Goal: Navigation & Orientation: Find specific page/section

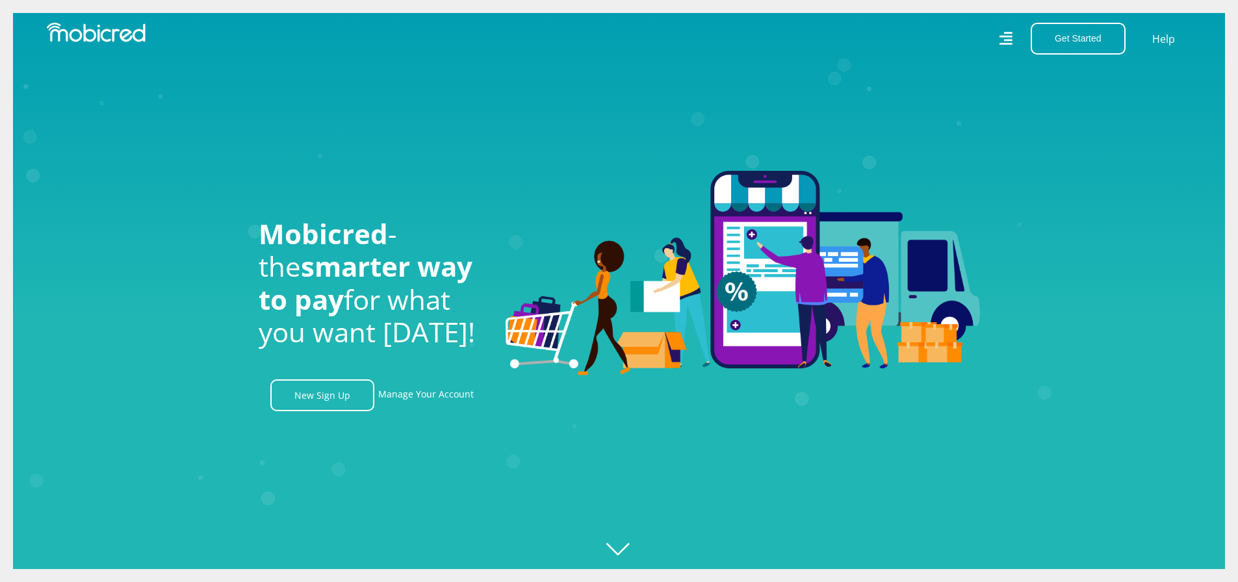
scroll to position [0, 2223]
click at [439, 397] on link "Manage Your Account" at bounding box center [426, 396] width 96 height 32
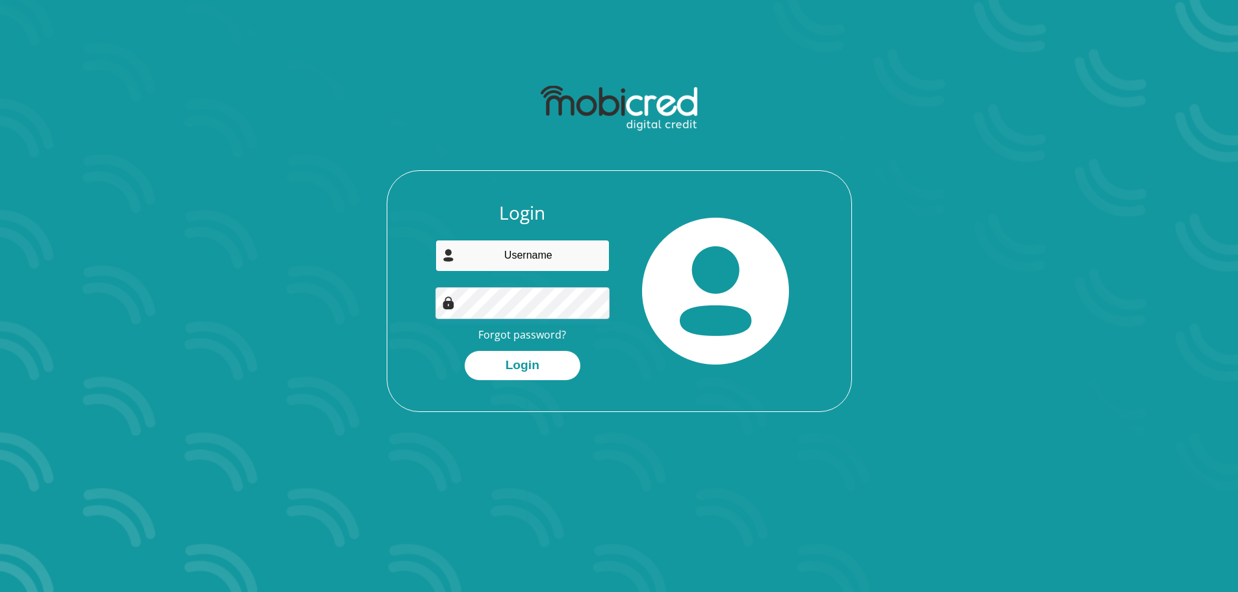
click at [532, 257] on input "email" at bounding box center [522, 256] width 174 height 32
type input "kendrajaneh@gmail.com"
click at [465, 351] on button "Login" at bounding box center [523, 365] width 116 height 29
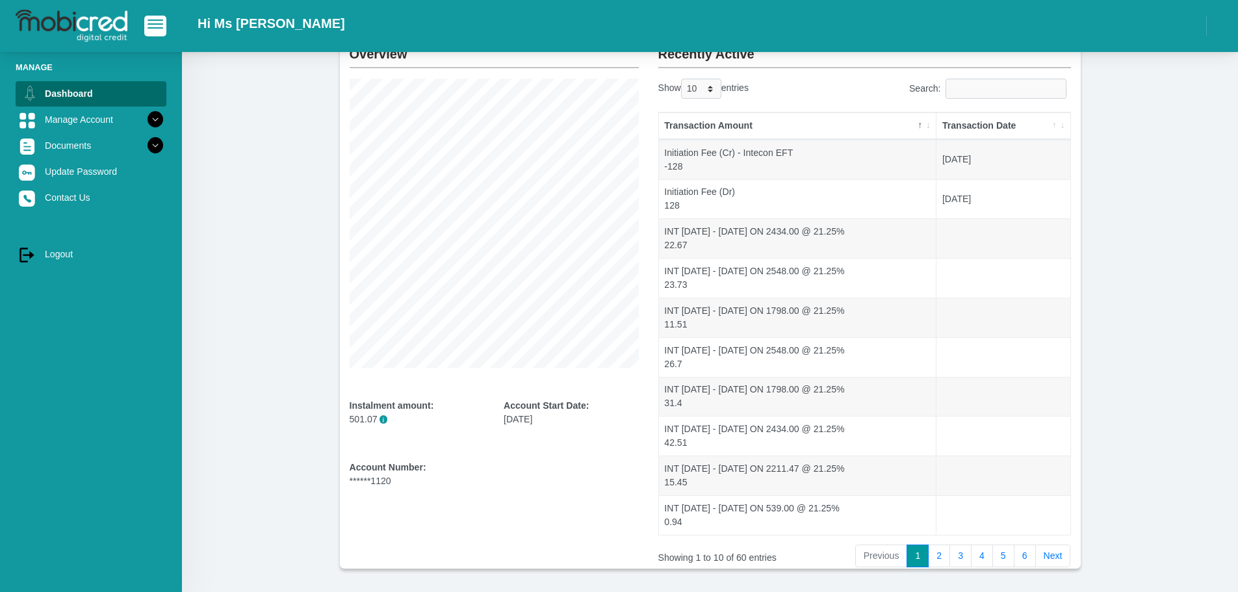
scroll to position [65, 0]
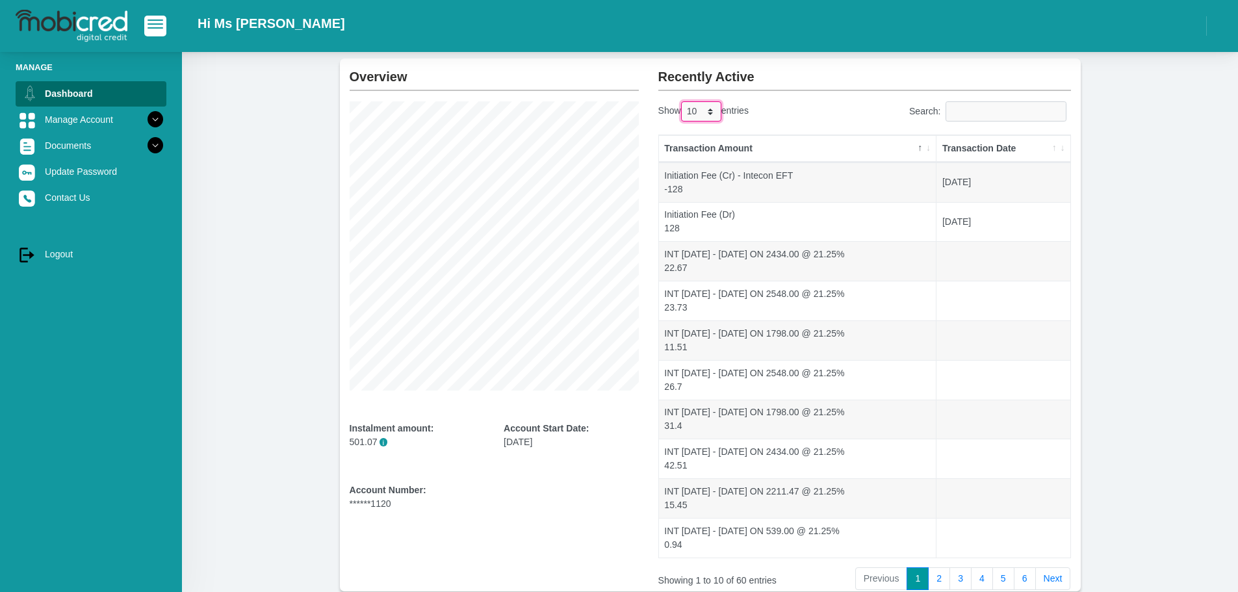
click at [695, 113] on select "10 25 50 100" at bounding box center [701, 111] width 40 height 20
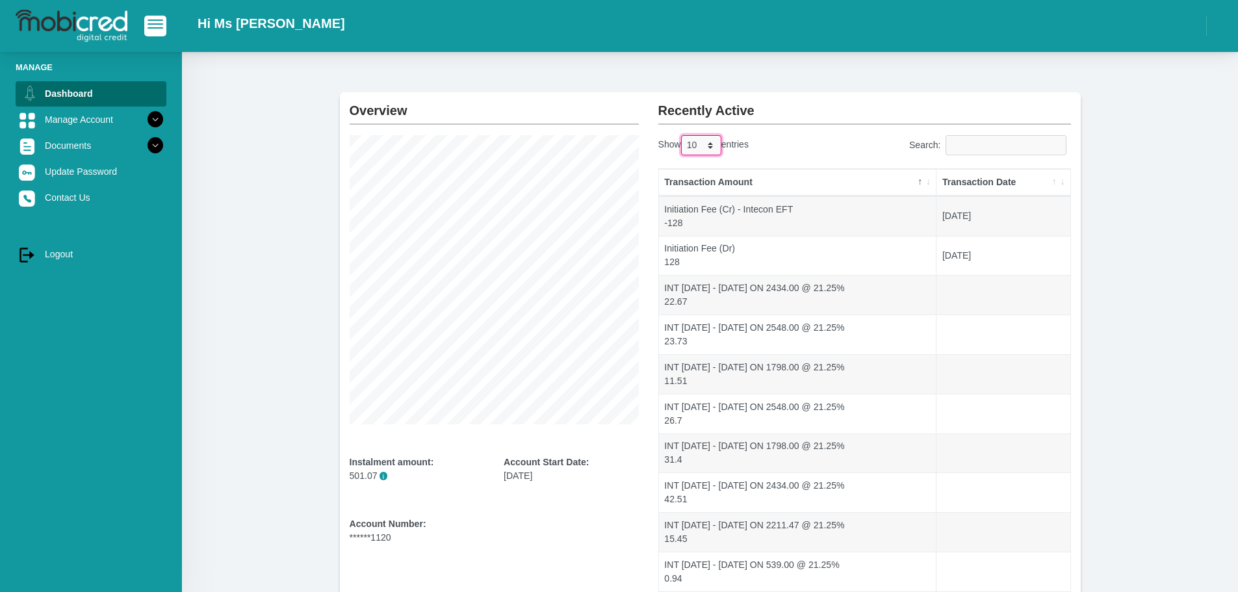
scroll to position [0, 0]
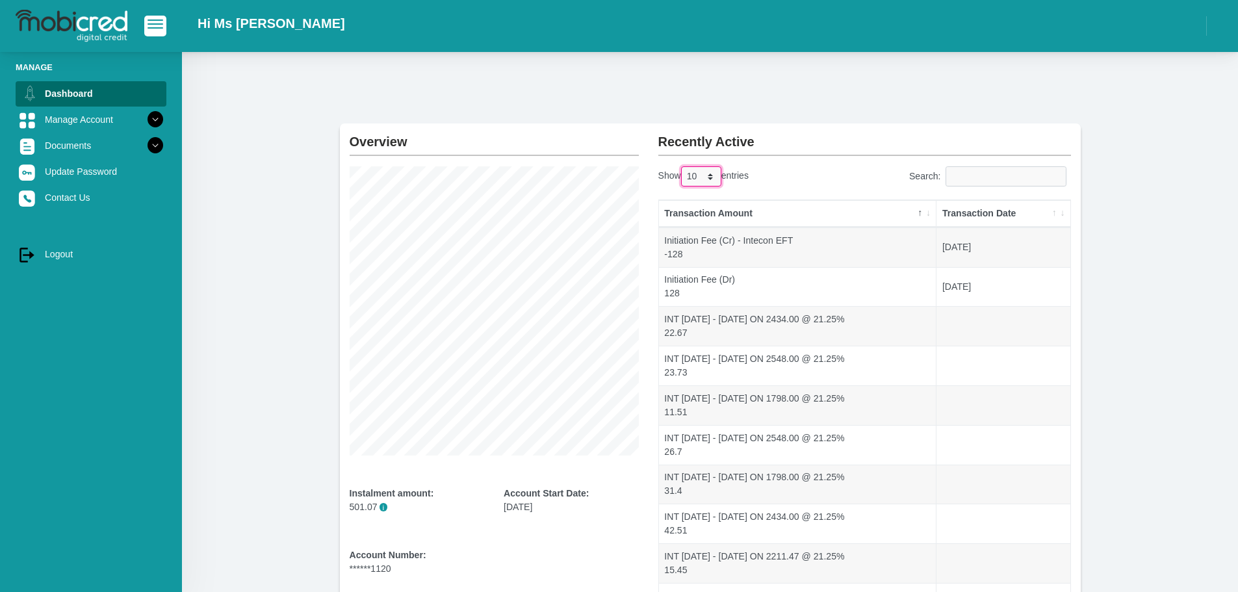
click at [698, 177] on select "10 25 50 100" at bounding box center [701, 176] width 40 height 20
select select "100"
click at [682, 166] on select "10 25 50 100" at bounding box center [701, 176] width 40 height 20
click at [145, 26] on button "button" at bounding box center [155, 26] width 22 height 20
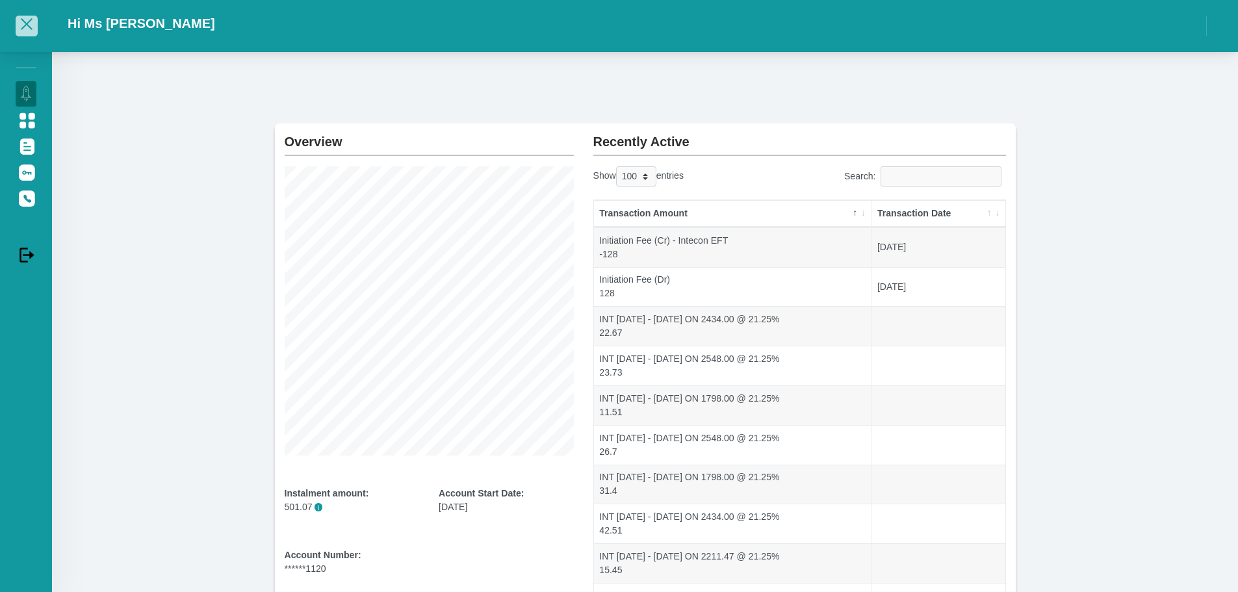
click at [22, 30] on span "button" at bounding box center [27, 24] width 12 height 12
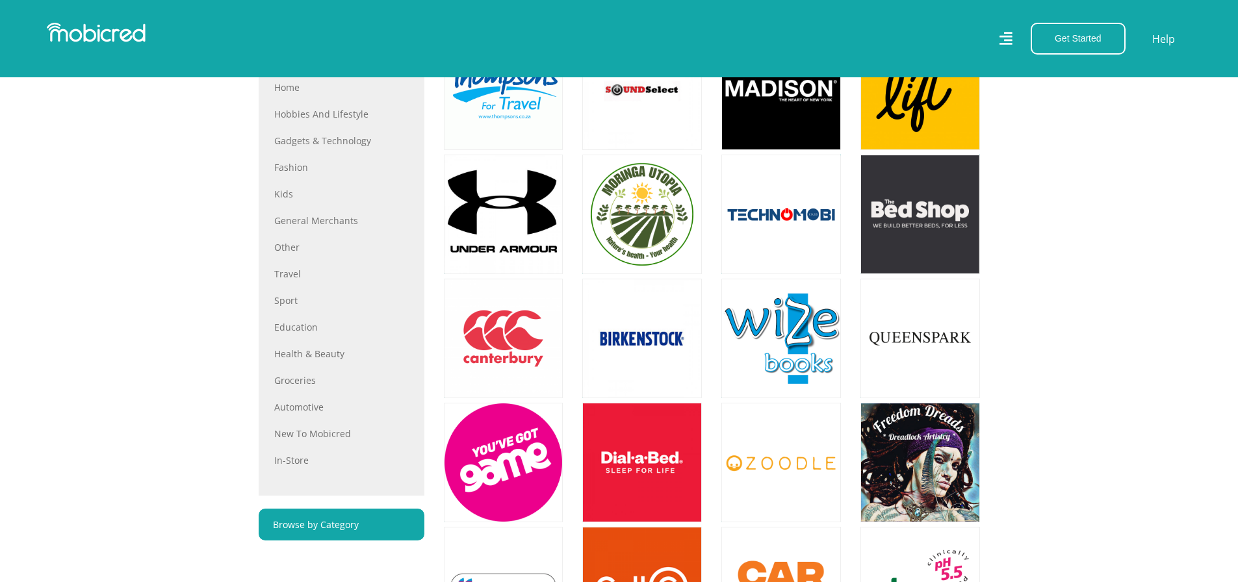
scroll to position [585, 0]
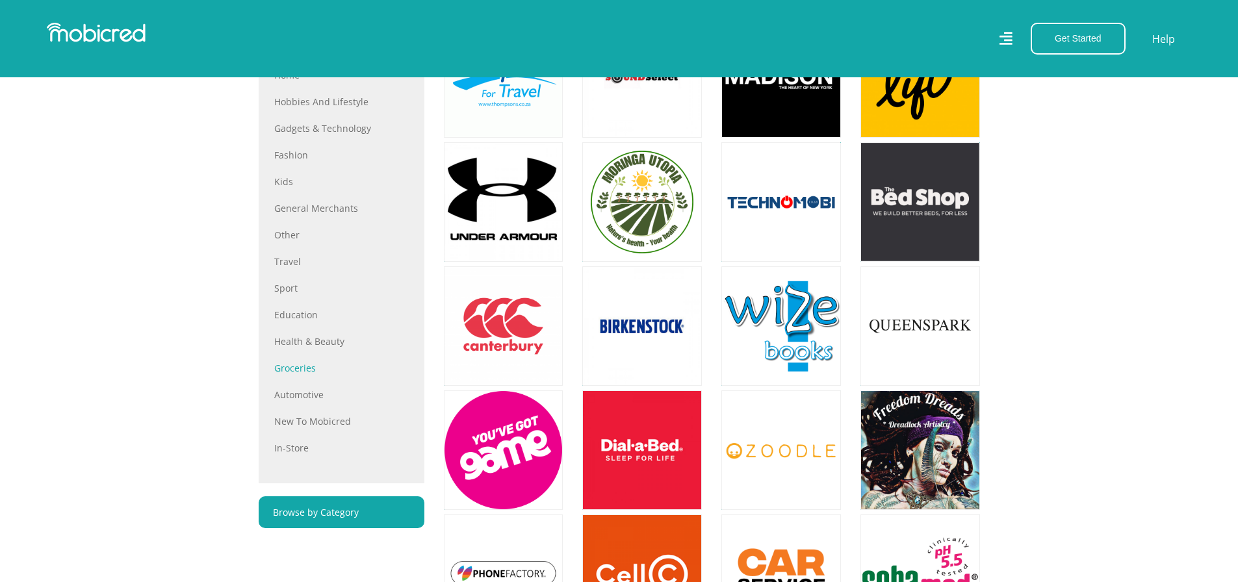
click at [304, 371] on link "Groceries" at bounding box center [341, 368] width 135 height 14
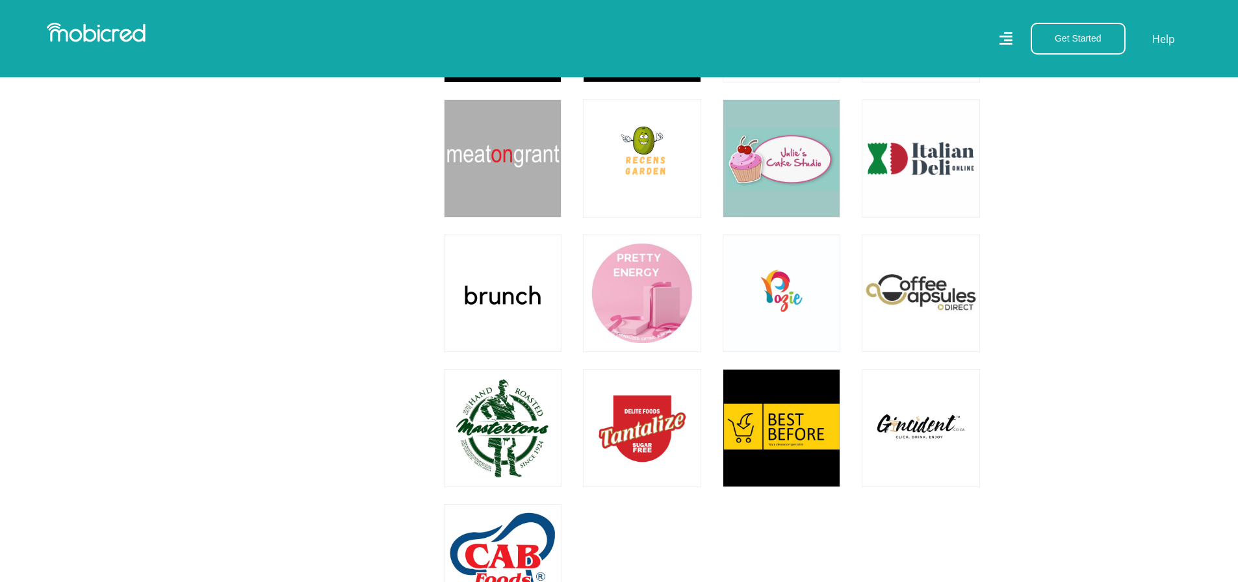
scroll to position [1235, 0]
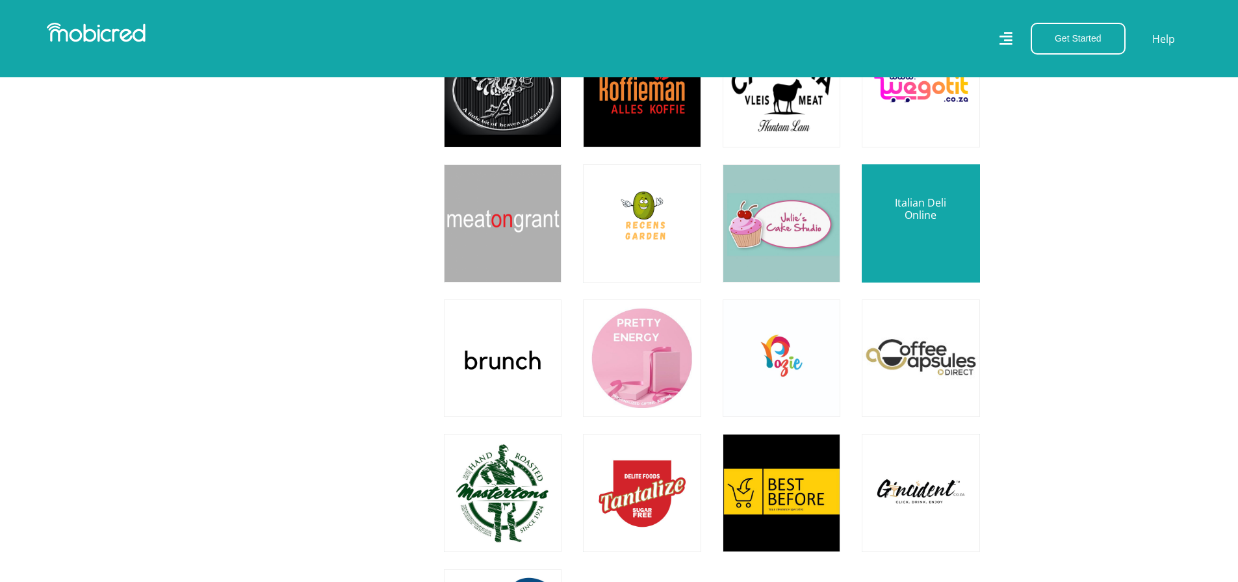
click at [913, 222] on link at bounding box center [920, 223] width 138 height 138
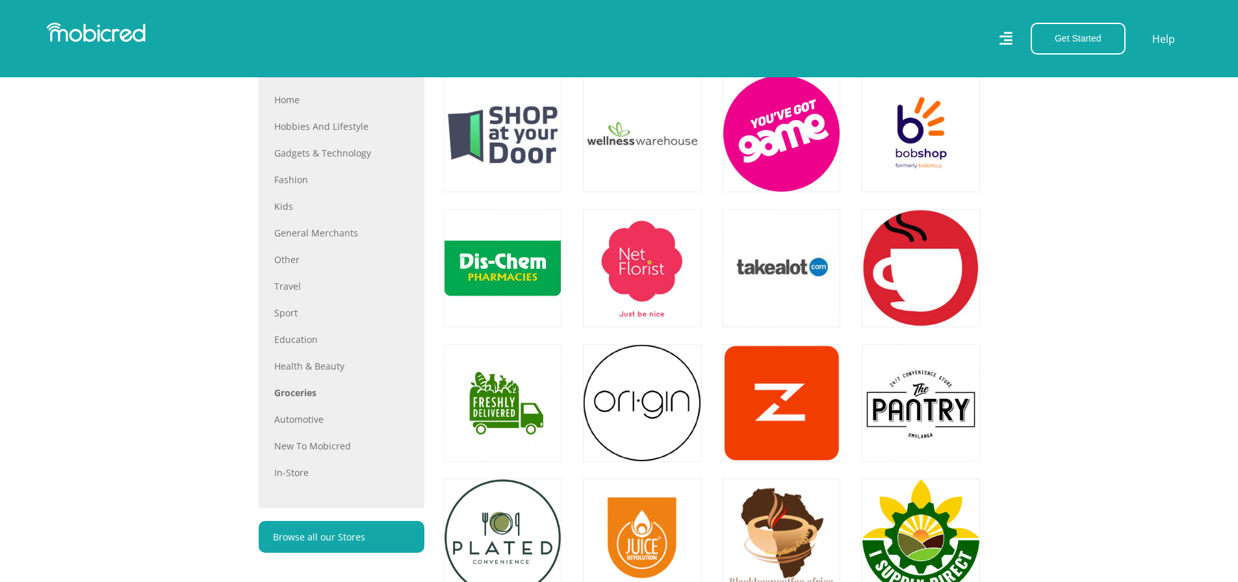
scroll to position [650, 0]
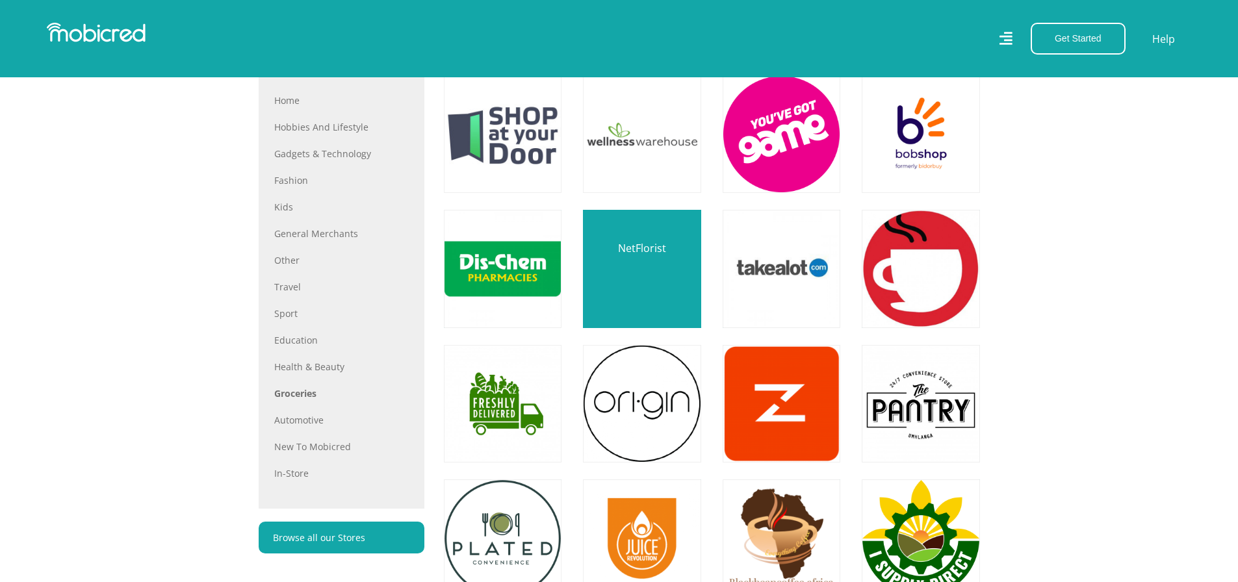
drag, startPoint x: 643, startPoint y: 279, endPoint x: 636, endPoint y: 247, distance: 32.6
click at [636, 247] on link at bounding box center [642, 269] width 138 height 138
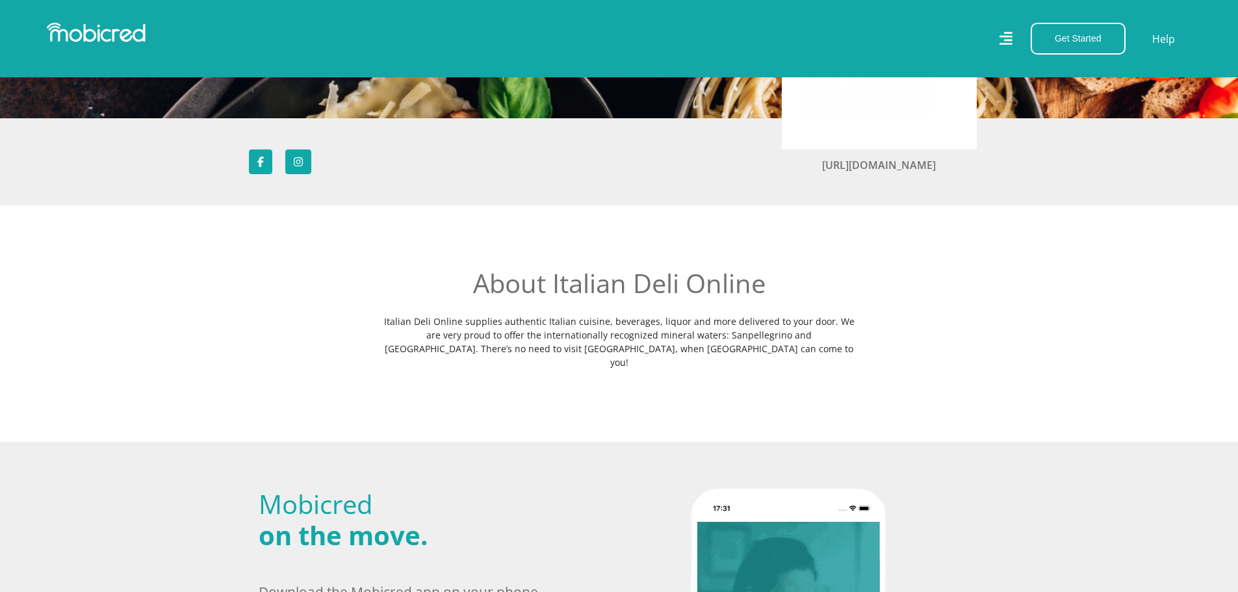
scroll to position [260, 0]
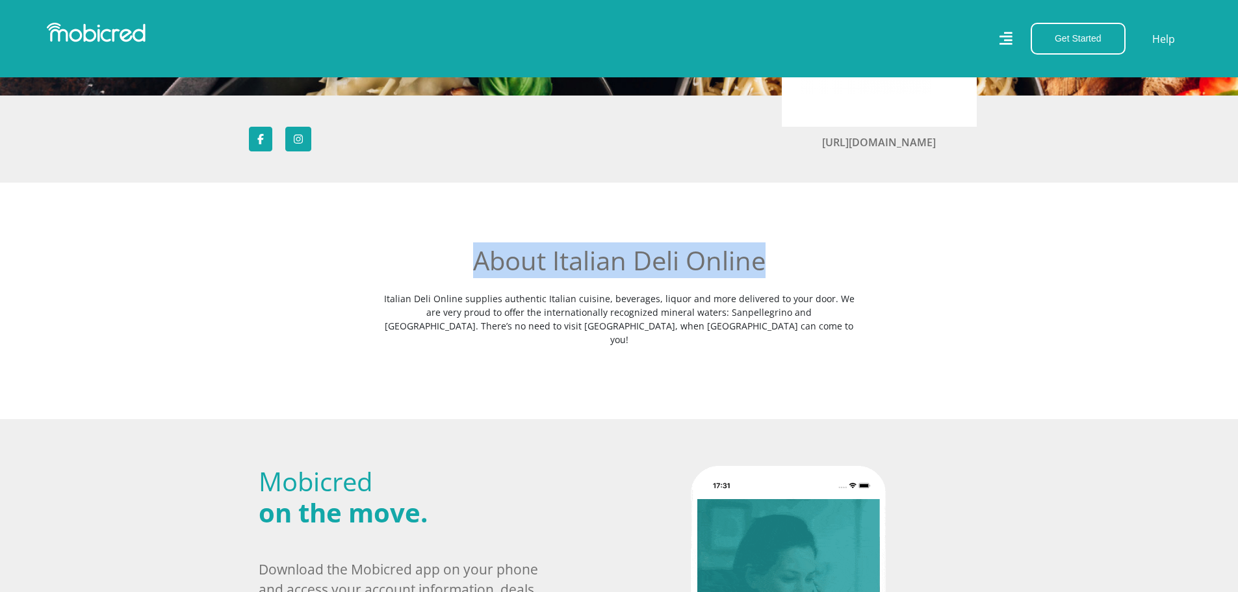
drag, startPoint x: 491, startPoint y: 262, endPoint x: 759, endPoint y: 264, distance: 267.8
click at [759, 264] on h2 "About Italian Deli Online" at bounding box center [619, 260] width 474 height 31
click at [760, 264] on h2 "About Italian Deli Online" at bounding box center [619, 260] width 474 height 31
drag, startPoint x: 766, startPoint y: 263, endPoint x: 468, endPoint y: 263, distance: 298.3
click at [468, 263] on h2 "About Italian Deli Online" at bounding box center [619, 260] width 474 height 31
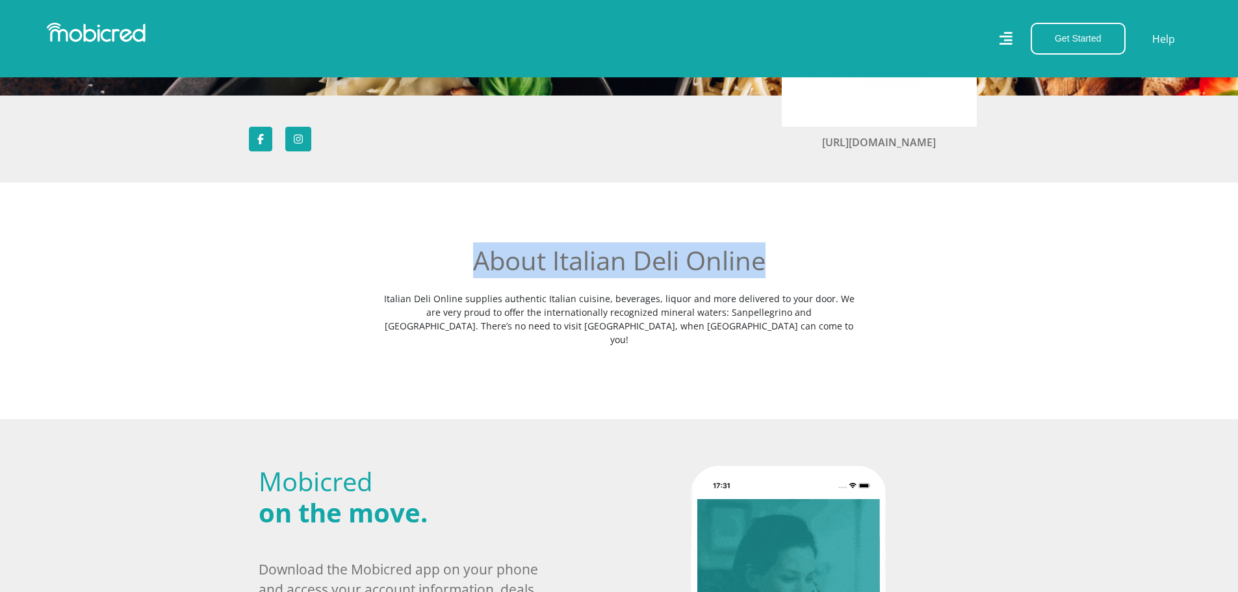
click at [474, 261] on h2 "About Italian Deli Online" at bounding box center [619, 260] width 474 height 31
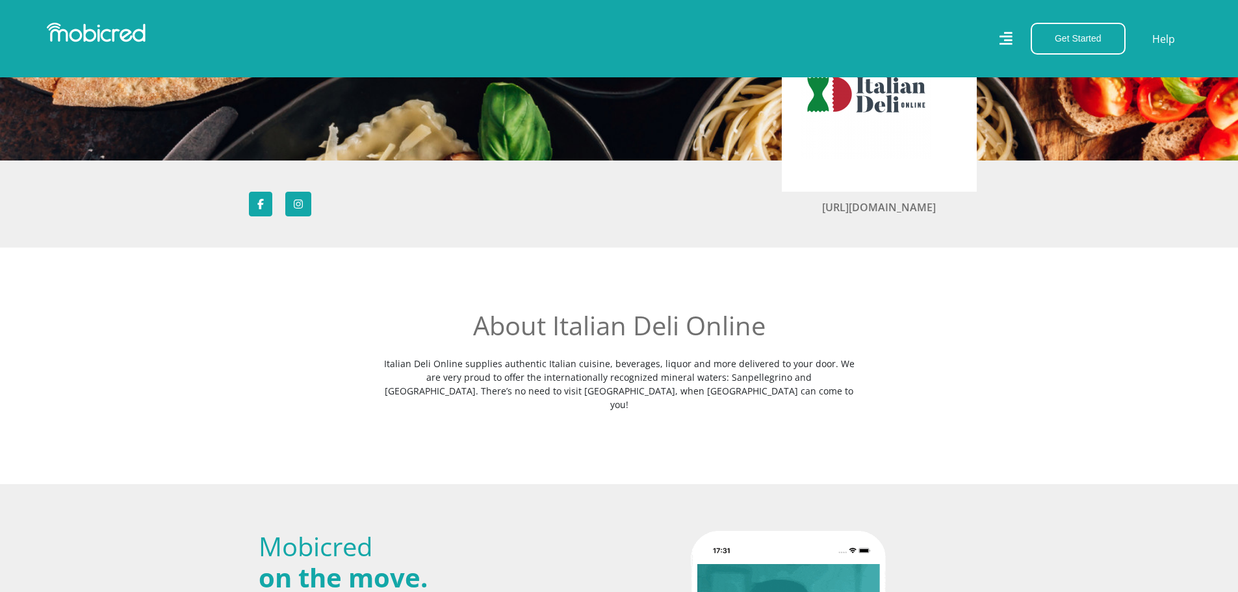
scroll to position [0, 0]
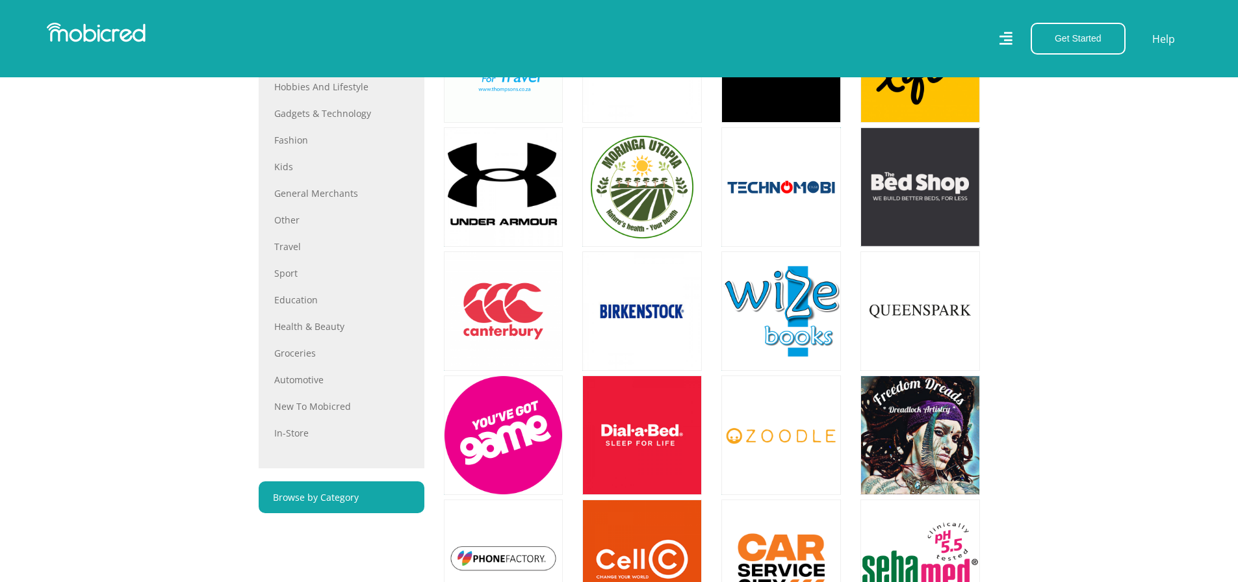
scroll to position [585, 0]
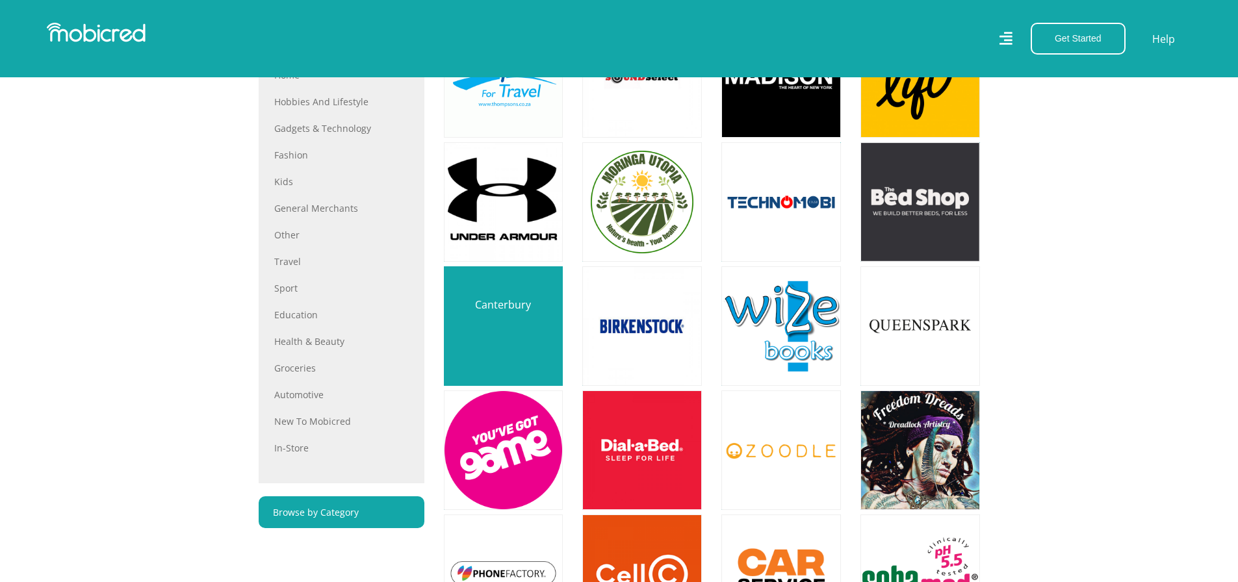
drag, startPoint x: 296, startPoint y: 369, endPoint x: 502, endPoint y: 343, distance: 207.0
click at [296, 369] on link "Groceries" at bounding box center [341, 368] width 135 height 14
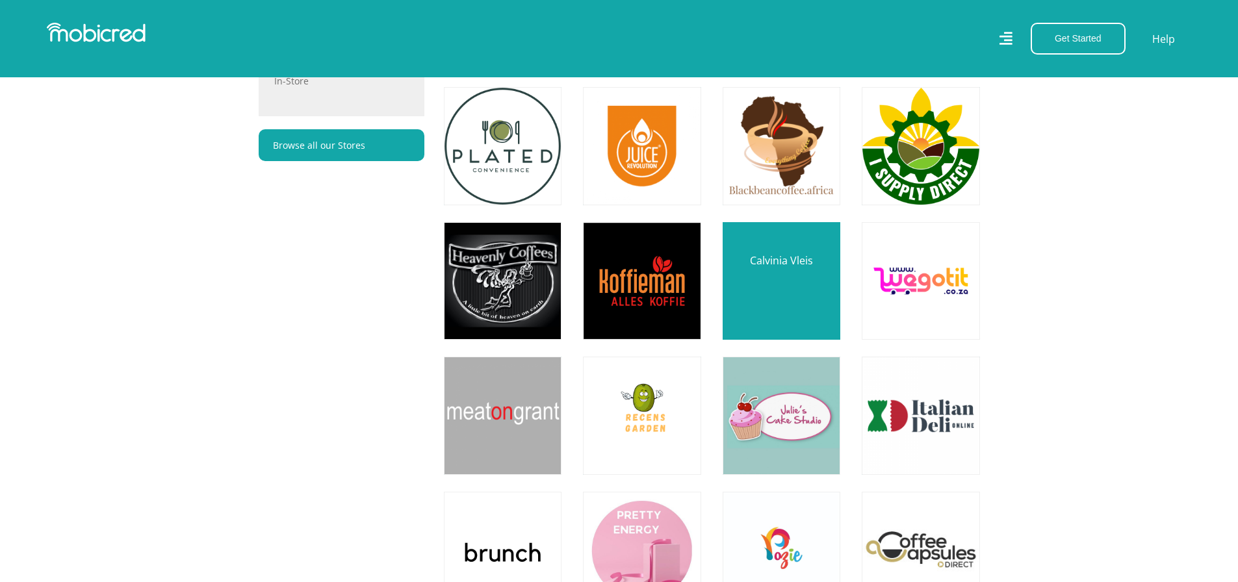
scroll to position [1040, 0]
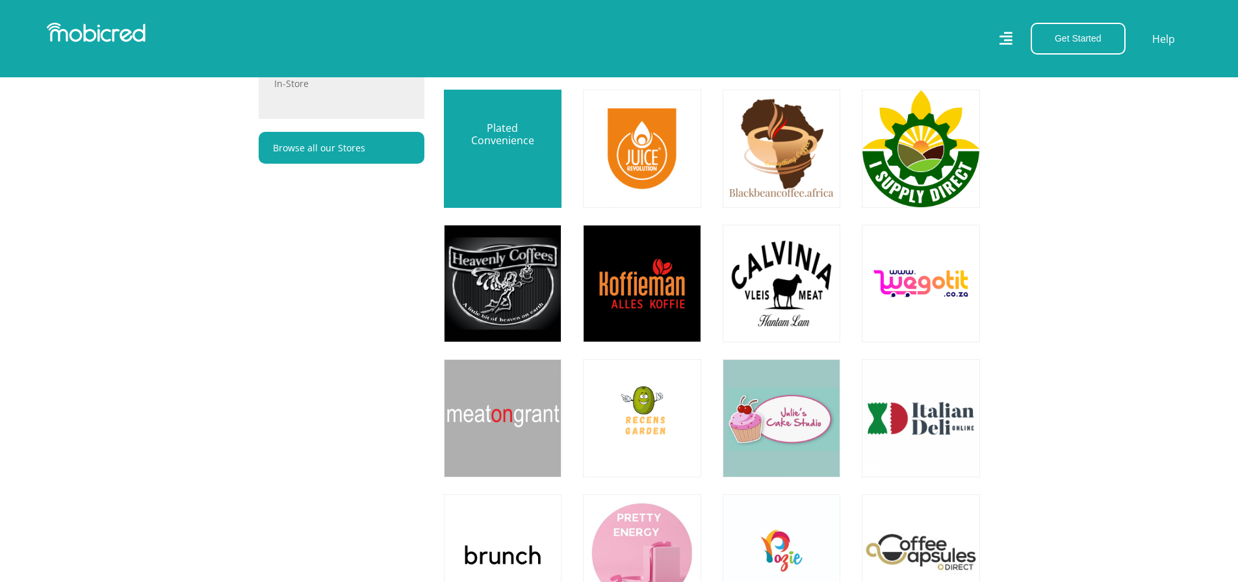
click at [512, 166] on link at bounding box center [503, 148] width 138 height 138
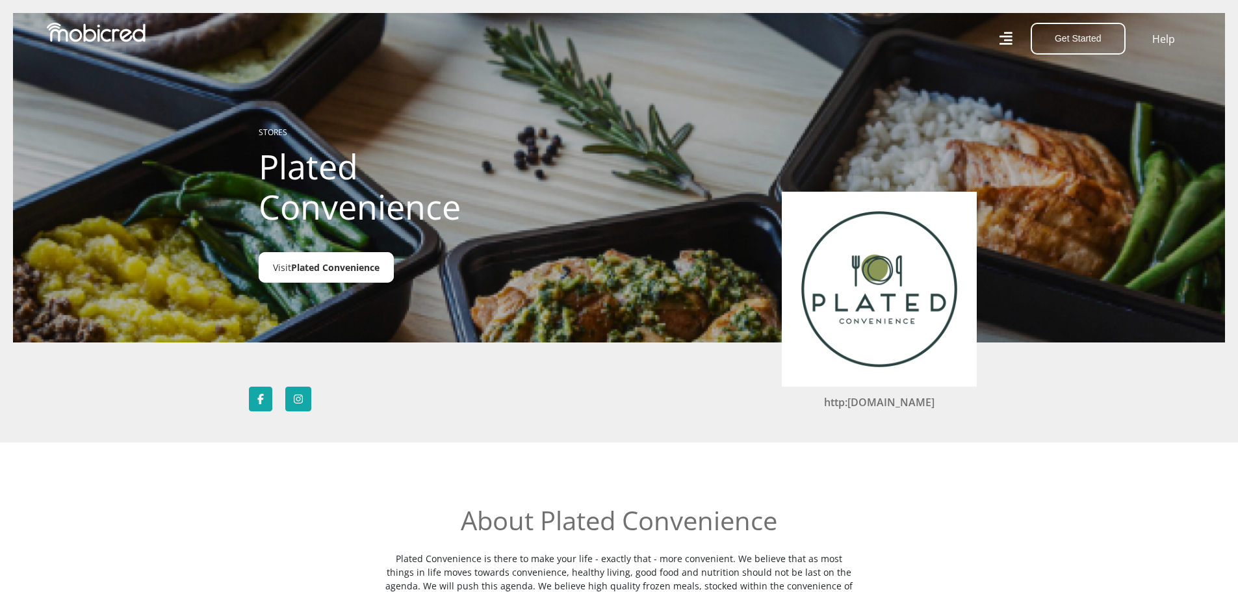
click at [326, 270] on span "Plated Convenience" at bounding box center [335, 267] width 88 height 12
